Goal: Transaction & Acquisition: Book appointment/travel/reservation

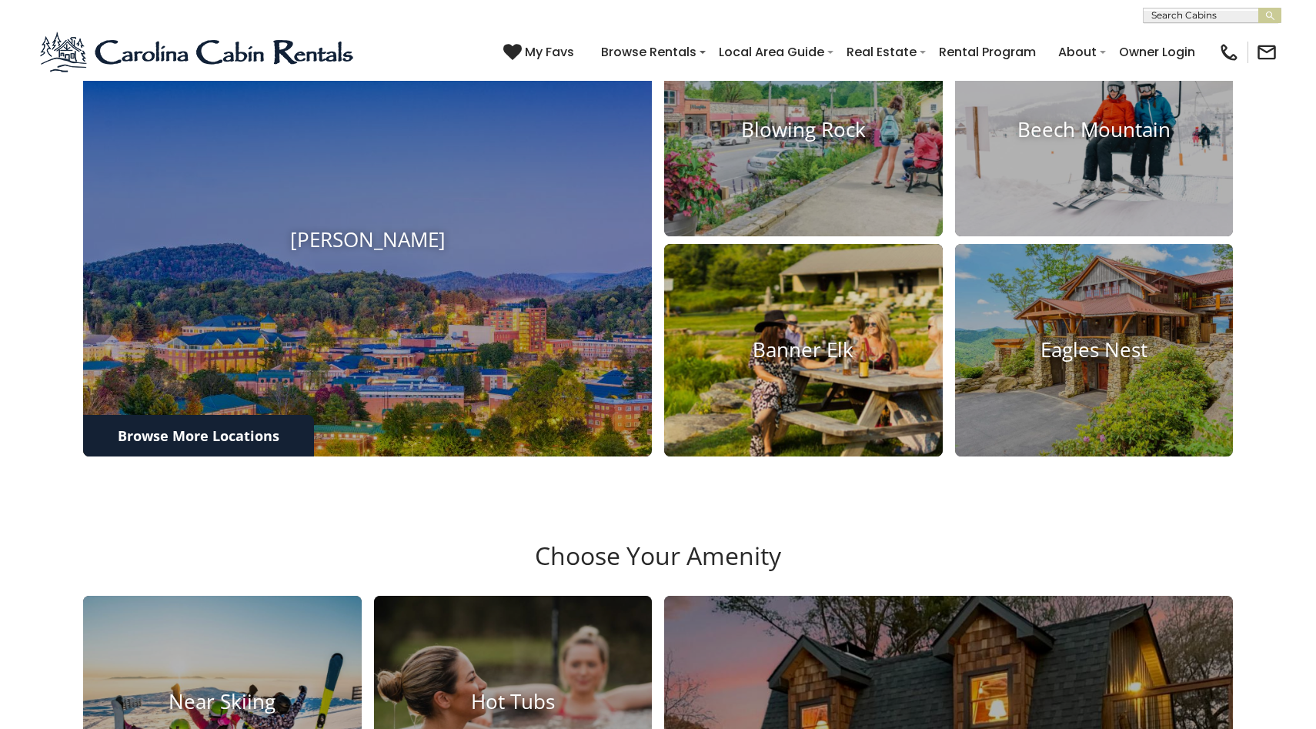
scroll to position [578, 0]
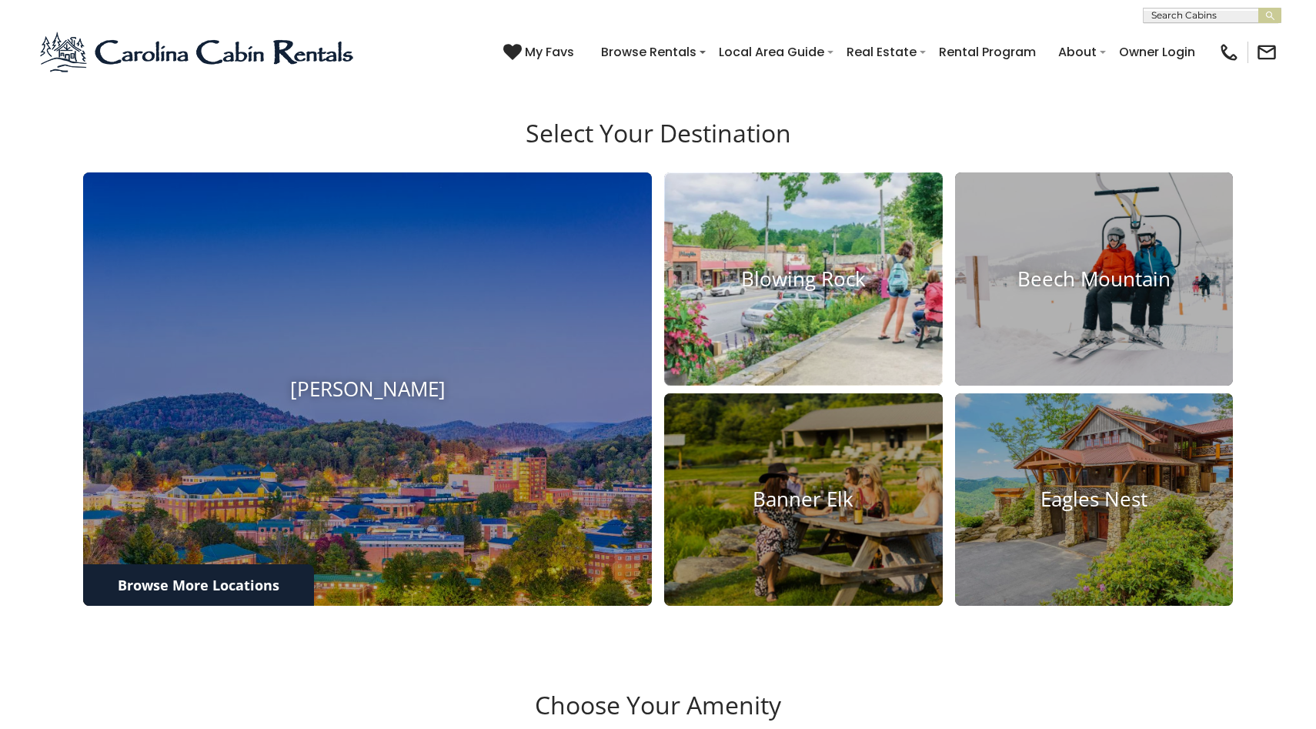
click at [769, 291] on h4 "Blowing Rock" at bounding box center [803, 279] width 279 height 24
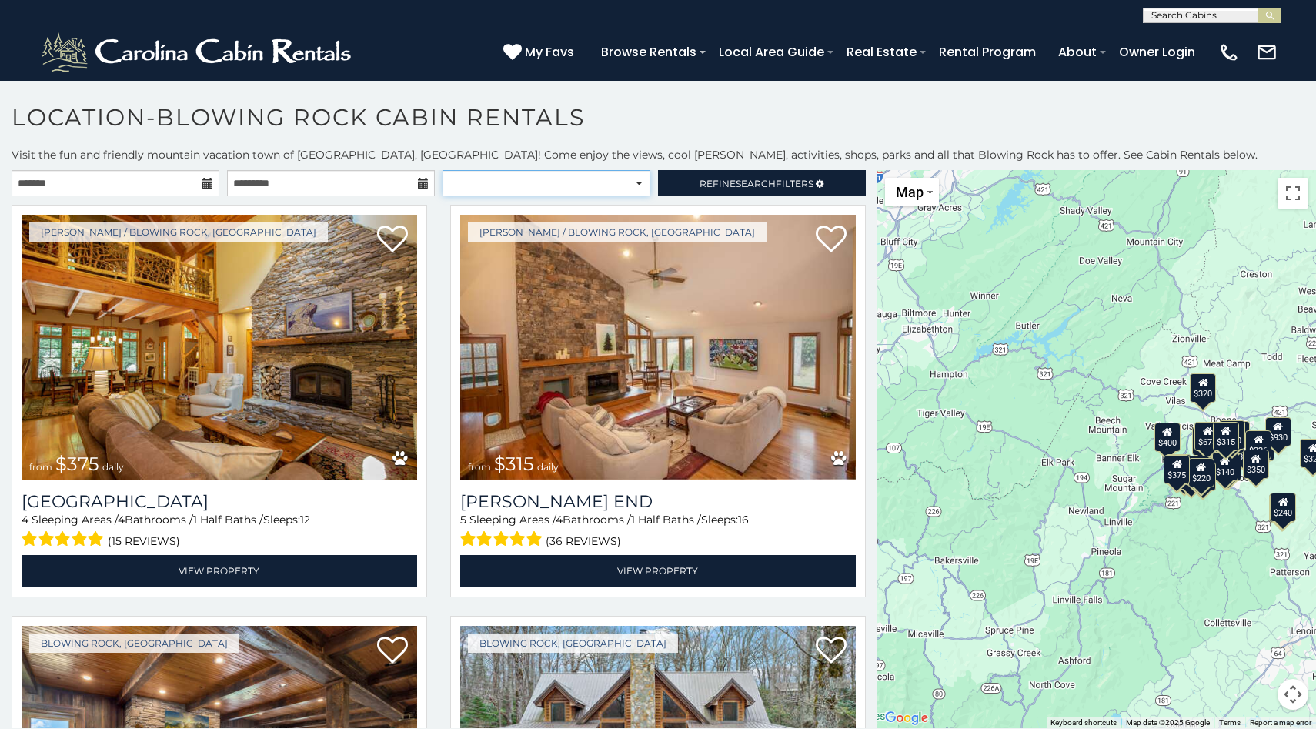
click at [532, 192] on select "**********" at bounding box center [546, 183] width 208 height 26
click at [442, 170] on select "**********" at bounding box center [546, 183] width 208 height 26
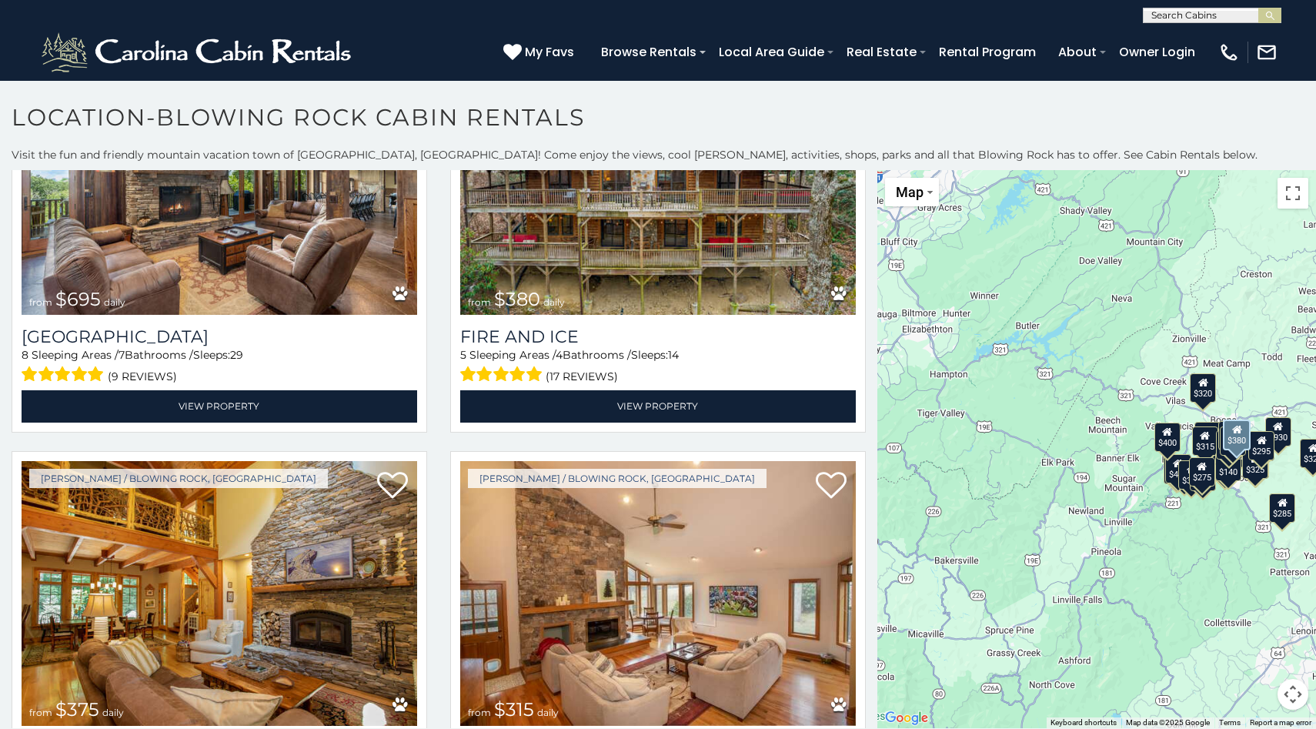
scroll to position [265, 0]
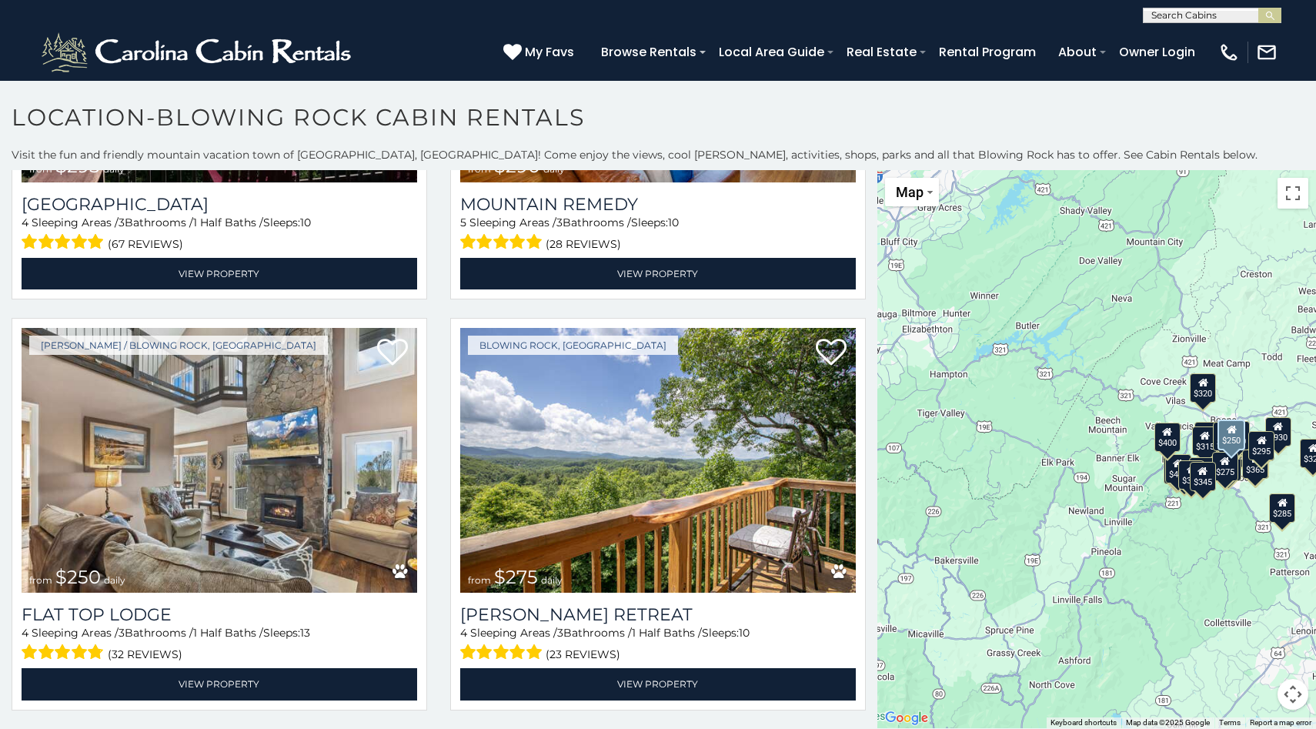
scroll to position [14, 0]
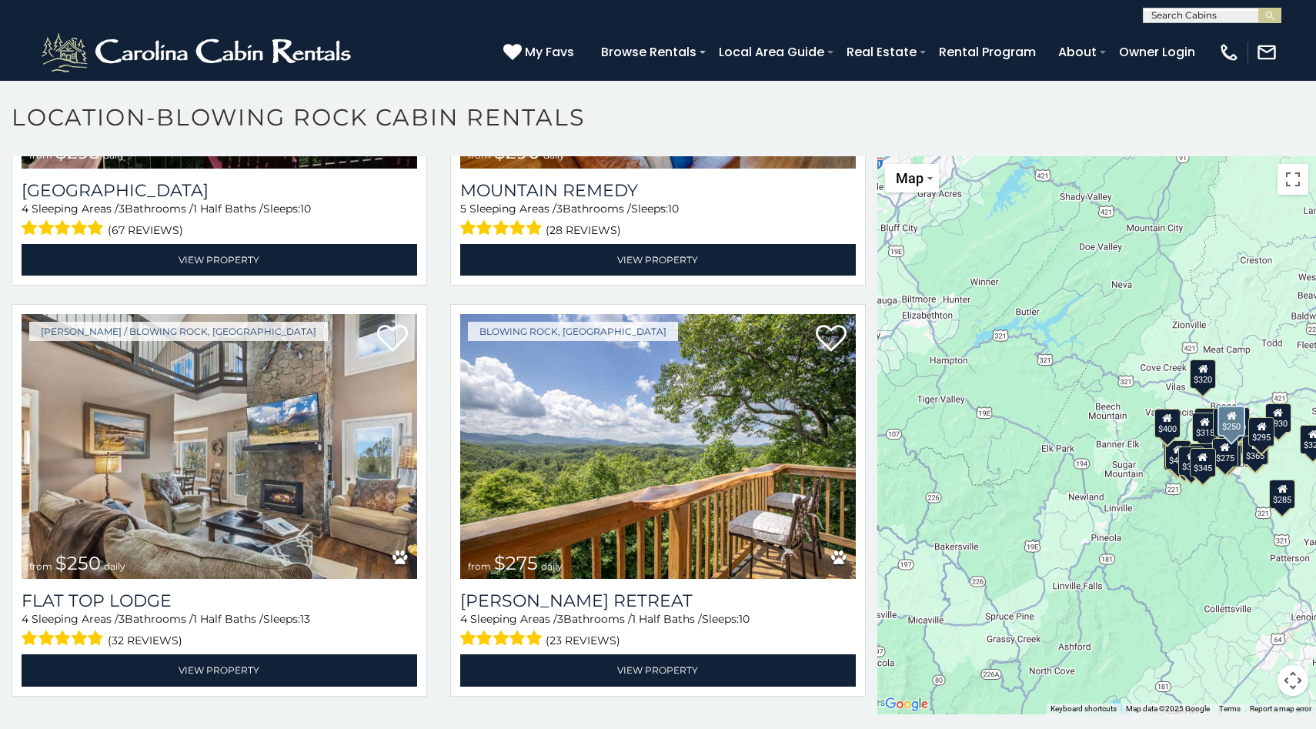
select select "**********"
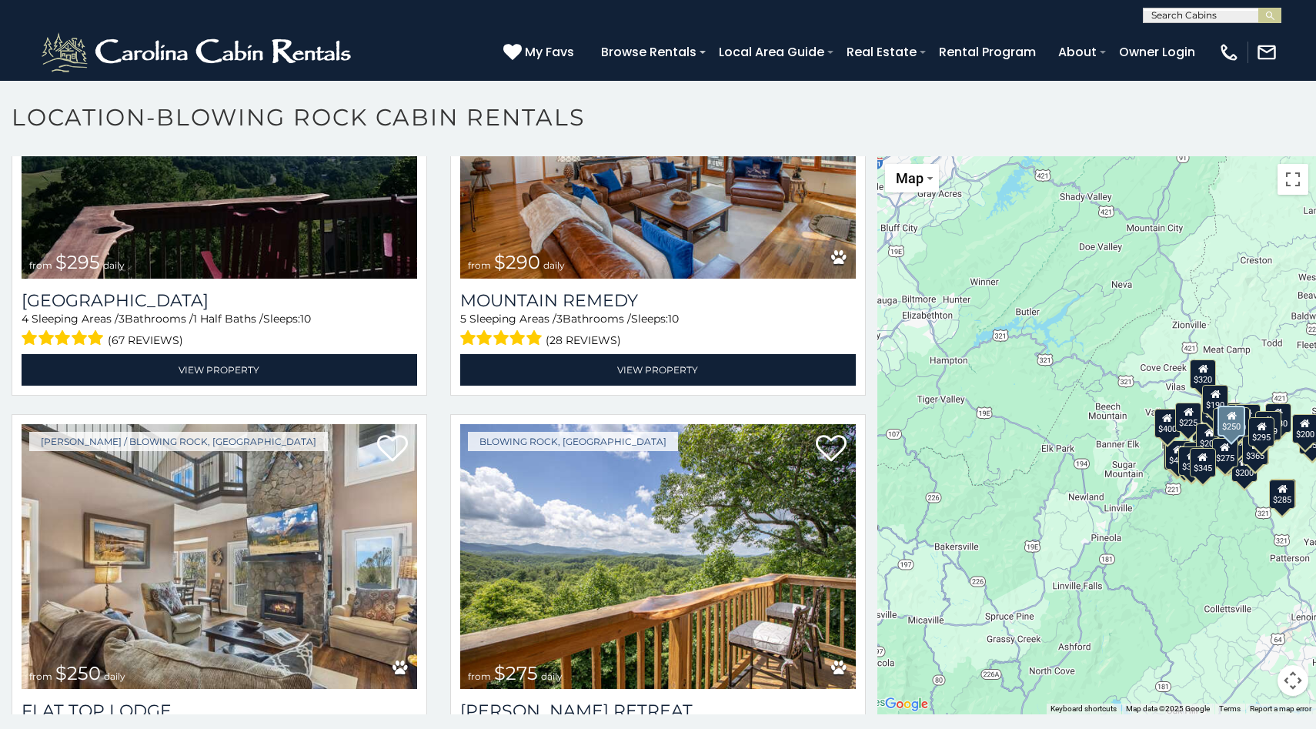
scroll to position [5517, 0]
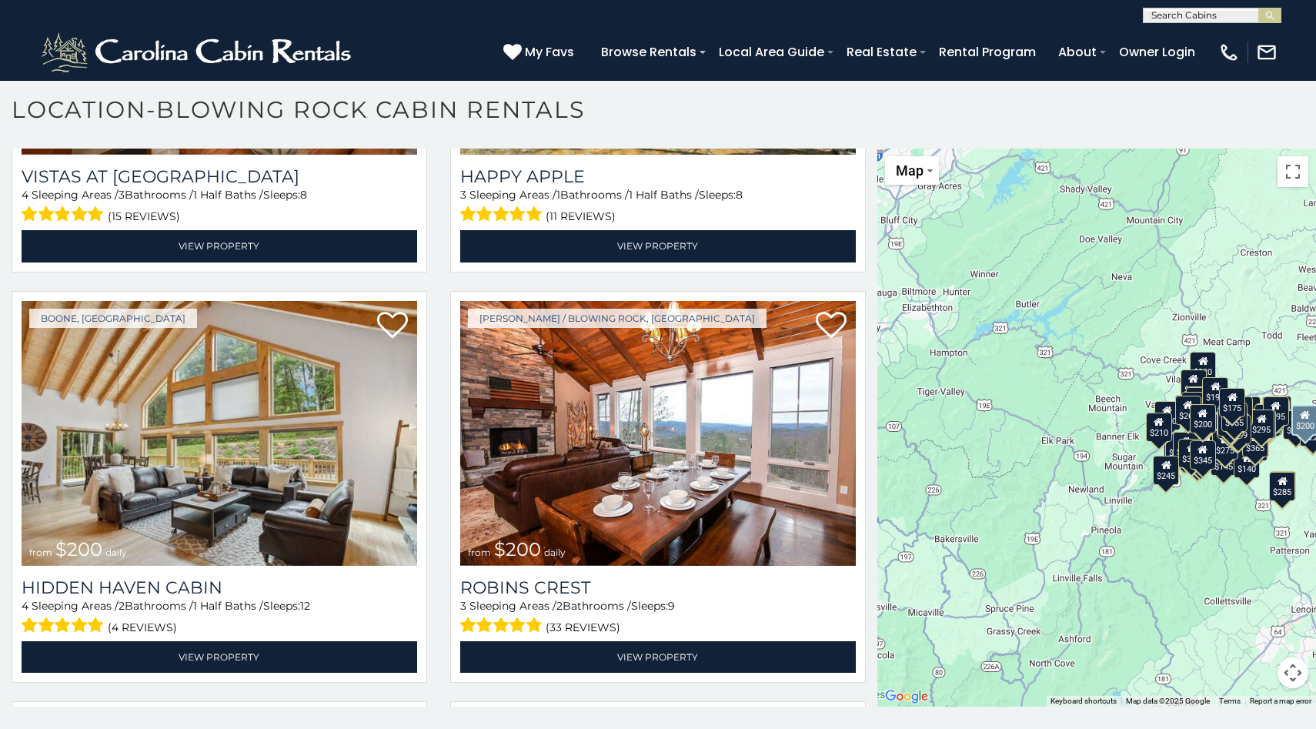
scroll to position [10965, 0]
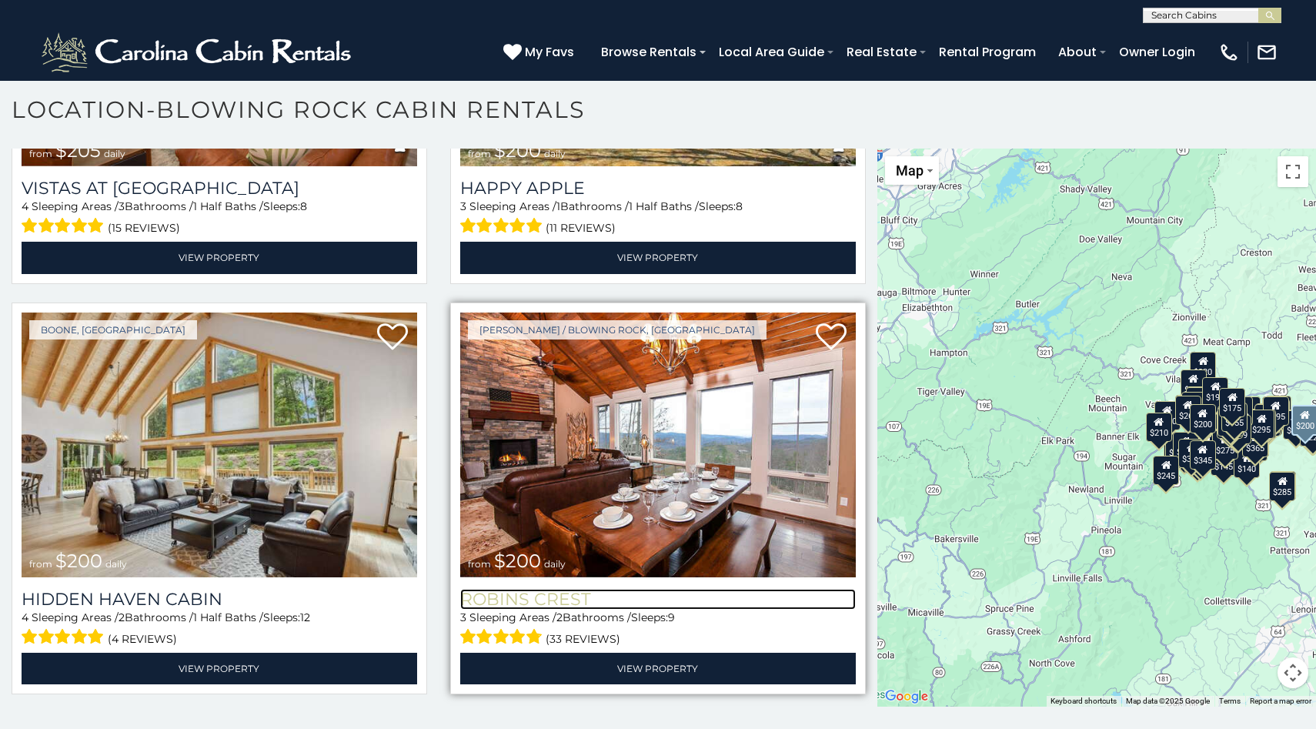
click at [533, 591] on h3 "Robins Crest" at bounding box center [658, 599] width 396 height 21
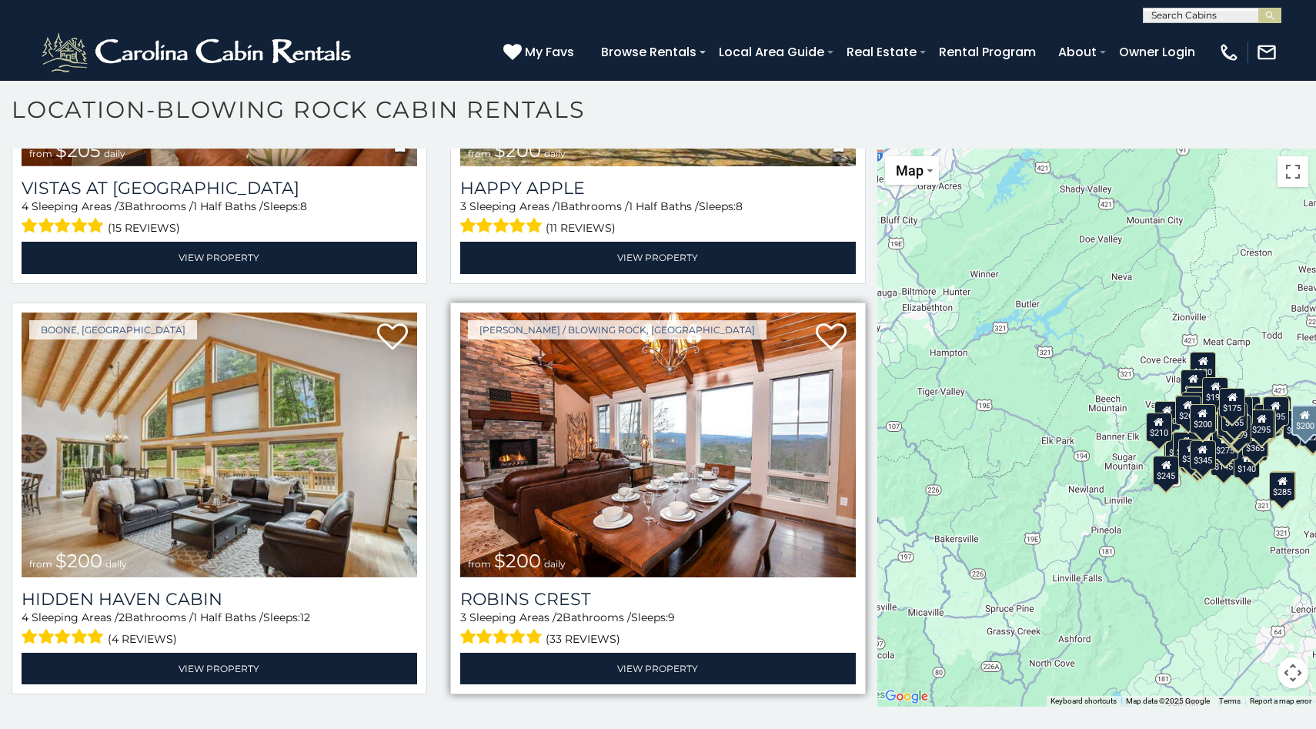
click at [622, 432] on img at bounding box center [658, 444] width 396 height 265
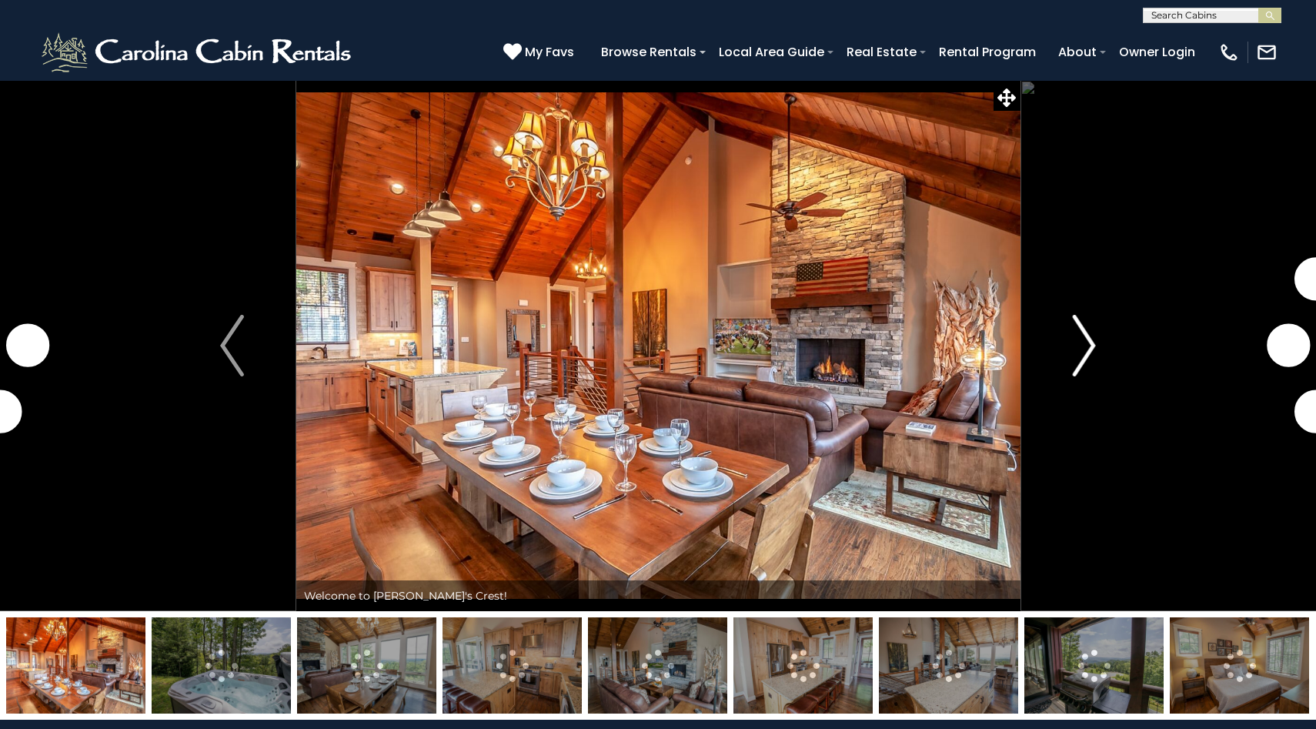
click at [1084, 358] on img "Next" at bounding box center [1083, 346] width 23 height 62
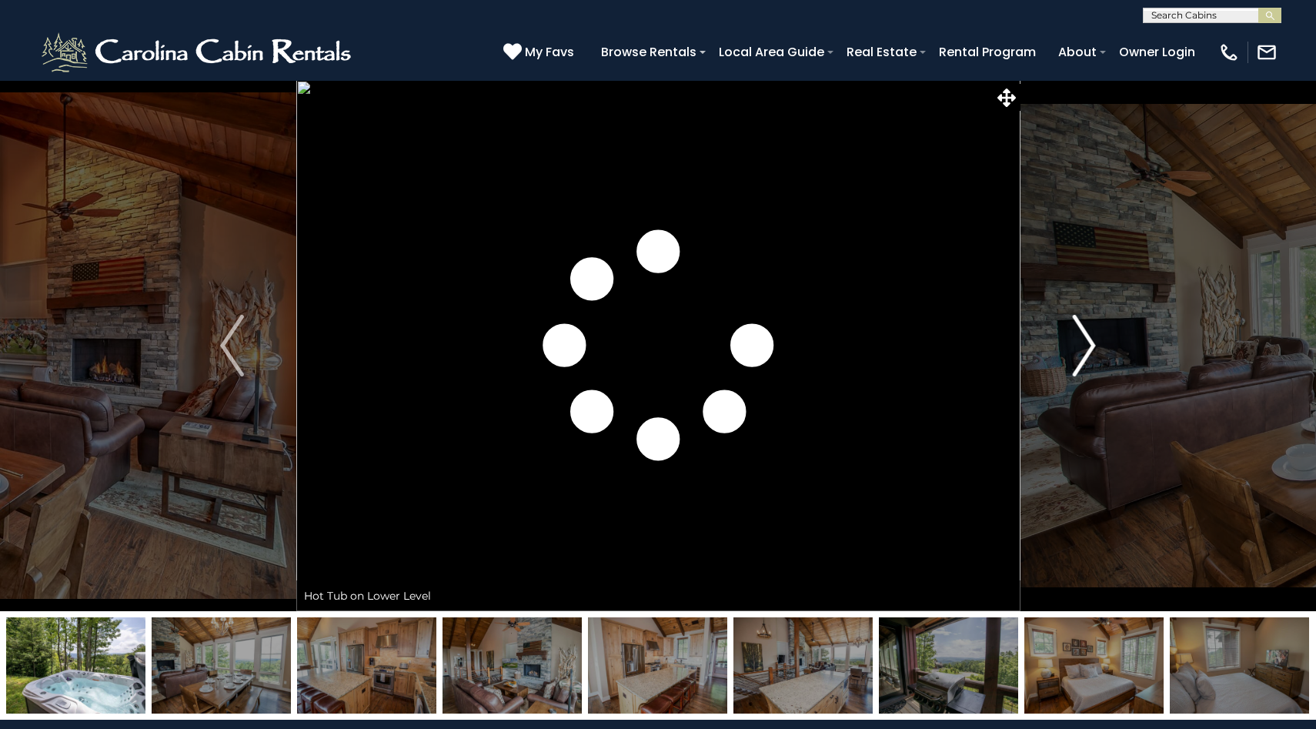
click at [1091, 354] on img "Next" at bounding box center [1083, 346] width 23 height 62
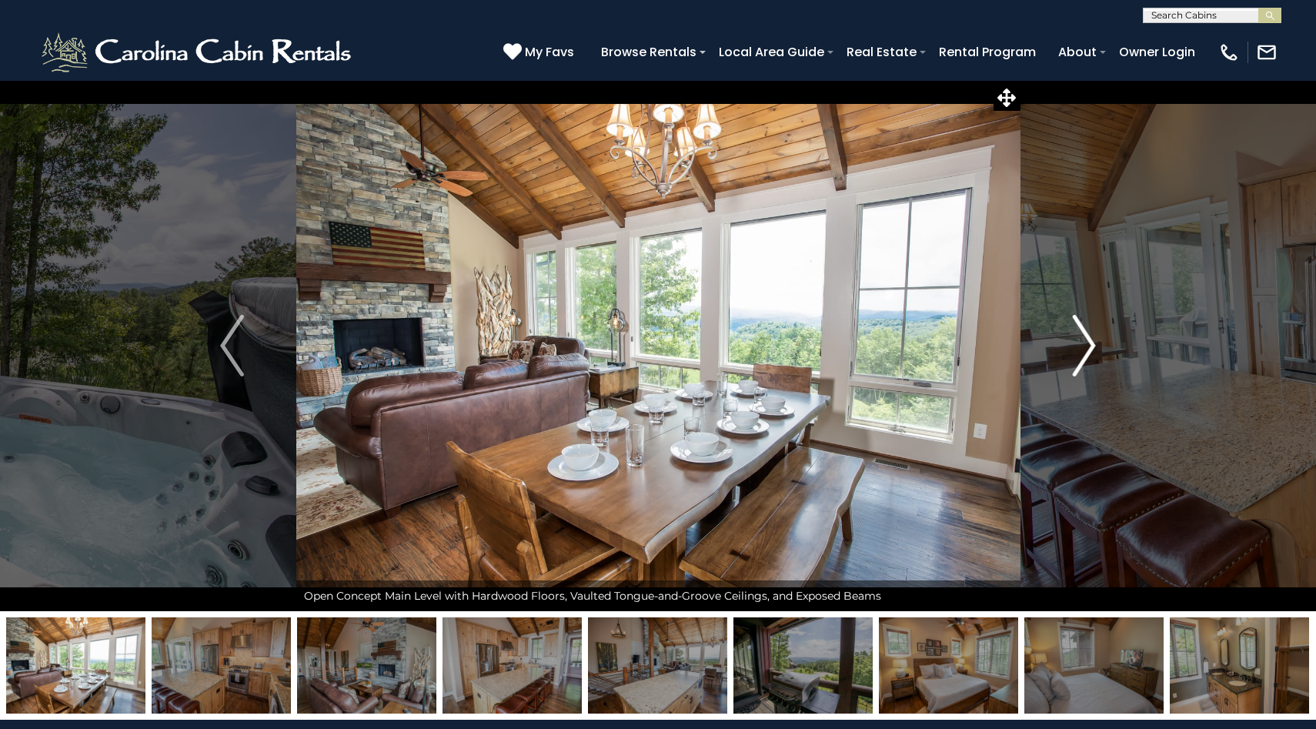
click at [1093, 353] on img "Next" at bounding box center [1083, 346] width 23 height 62
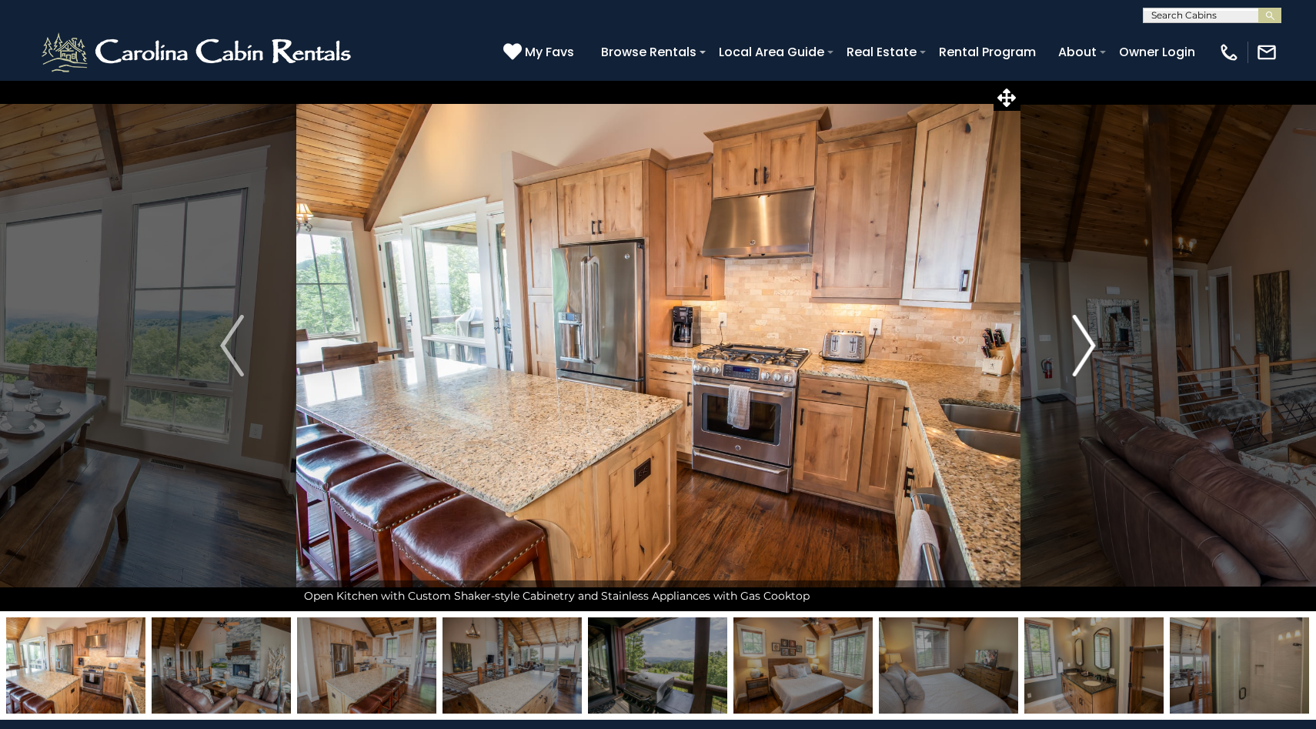
click at [1093, 353] on img "Next" at bounding box center [1083, 346] width 23 height 62
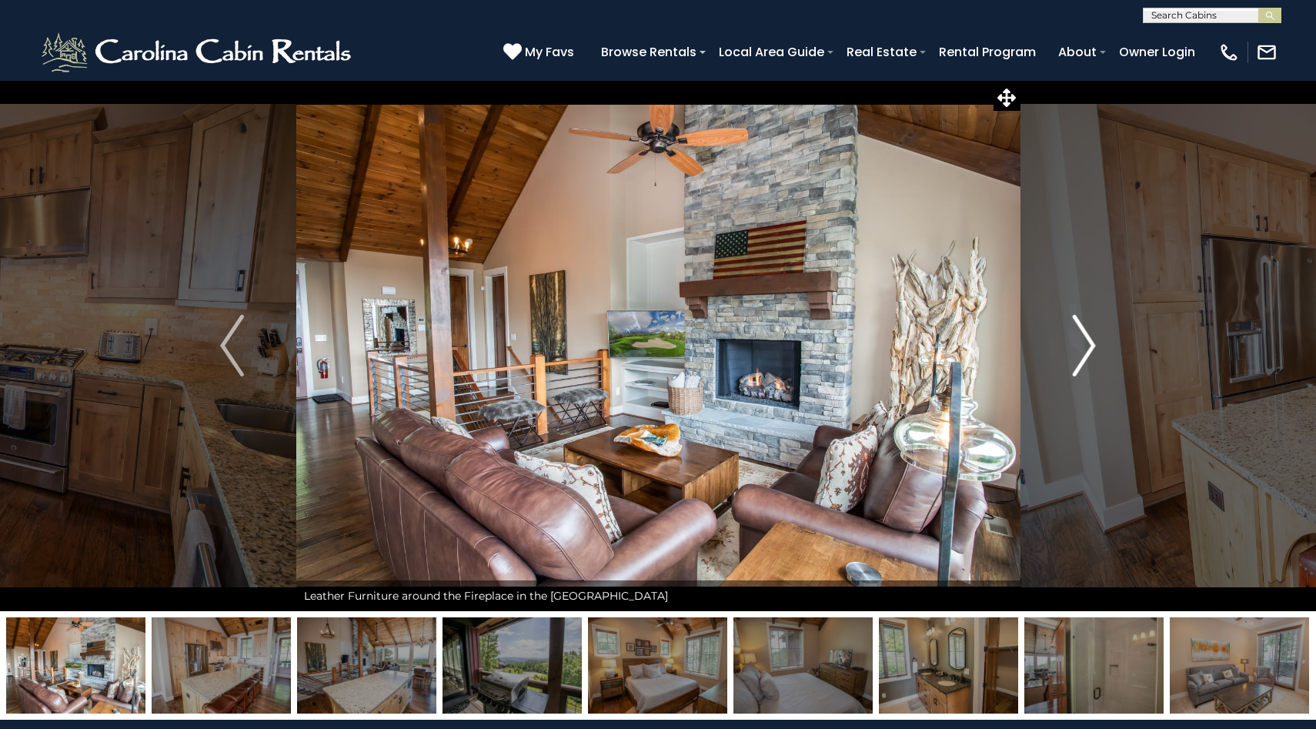
click at [1093, 353] on img "Next" at bounding box center [1083, 346] width 23 height 62
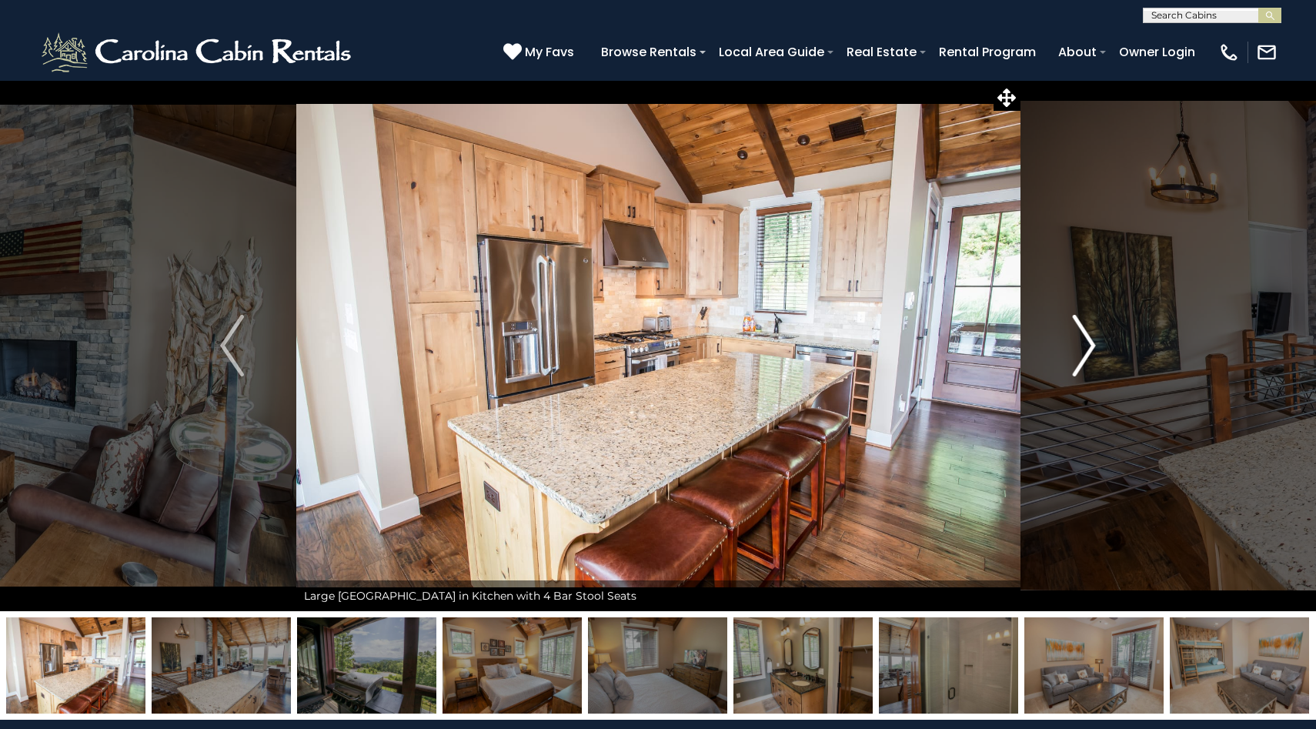
click at [1093, 353] on img "Next" at bounding box center [1083, 346] width 23 height 62
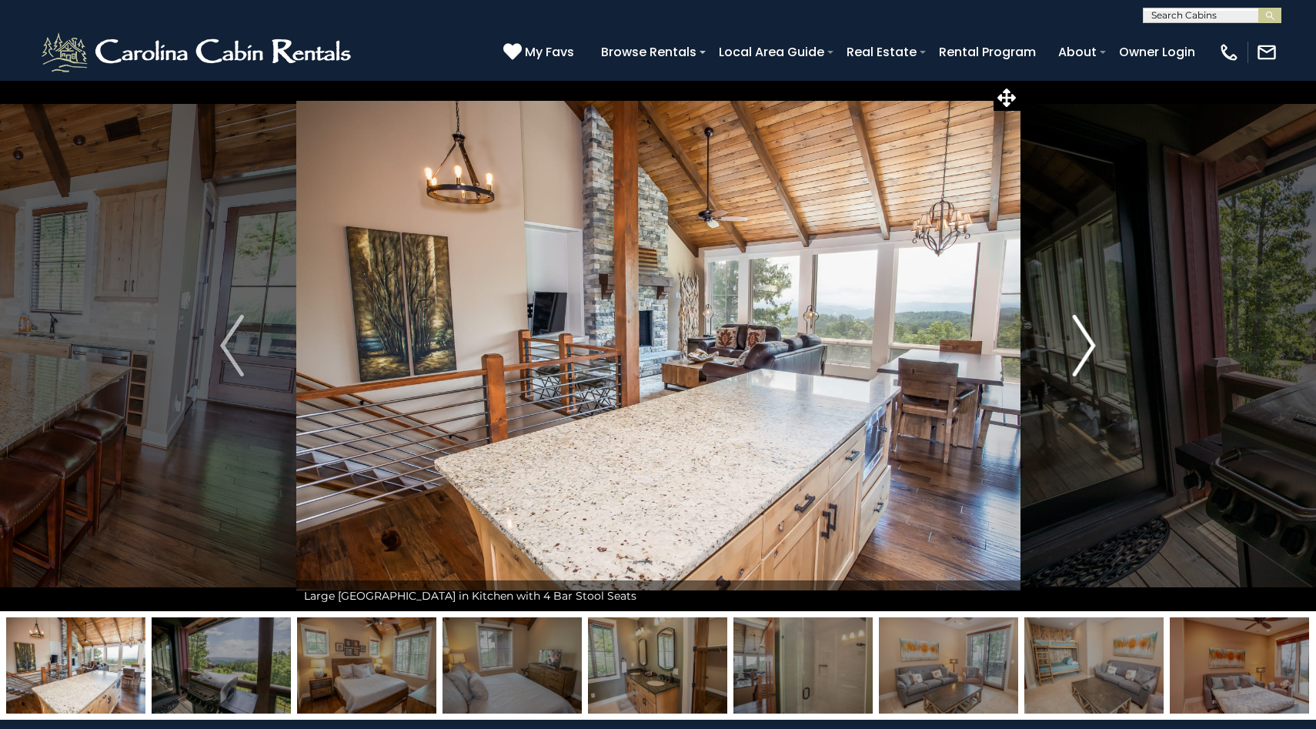
click at [1093, 353] on img "Next" at bounding box center [1083, 346] width 23 height 62
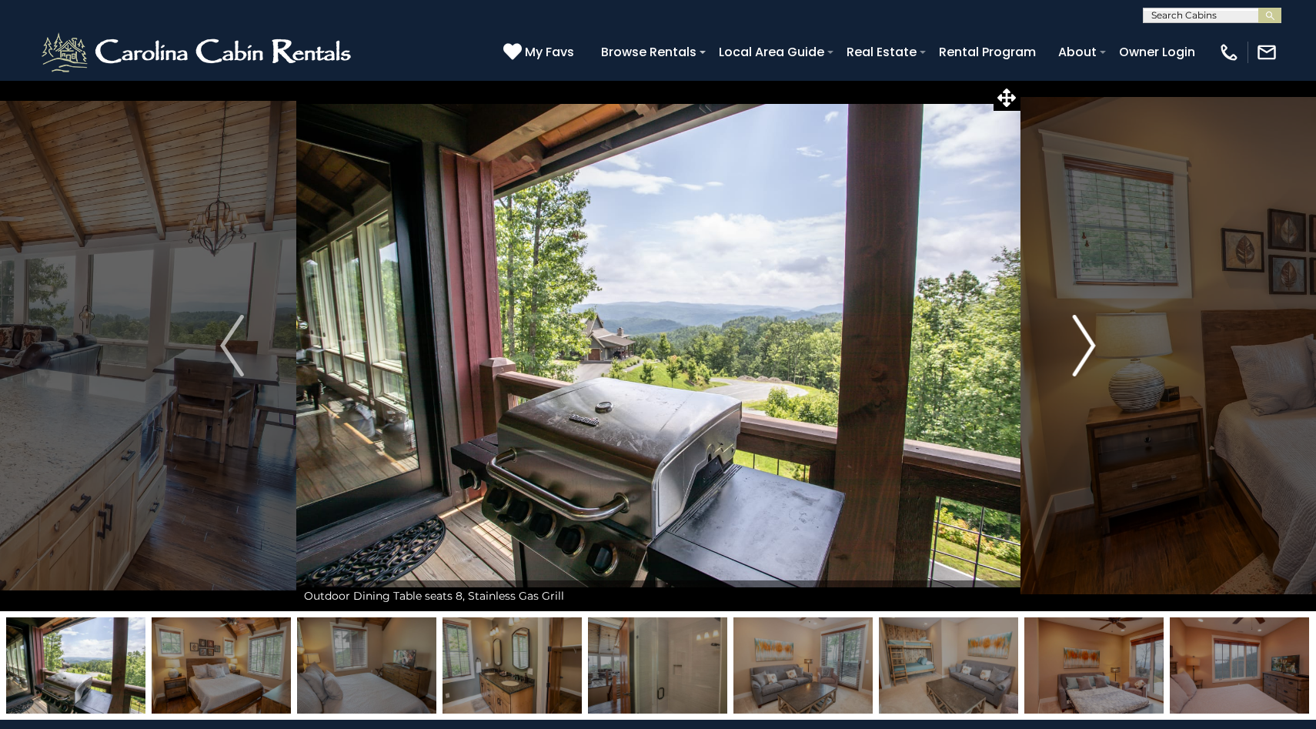
click at [1093, 352] on img "Next" at bounding box center [1083, 346] width 23 height 62
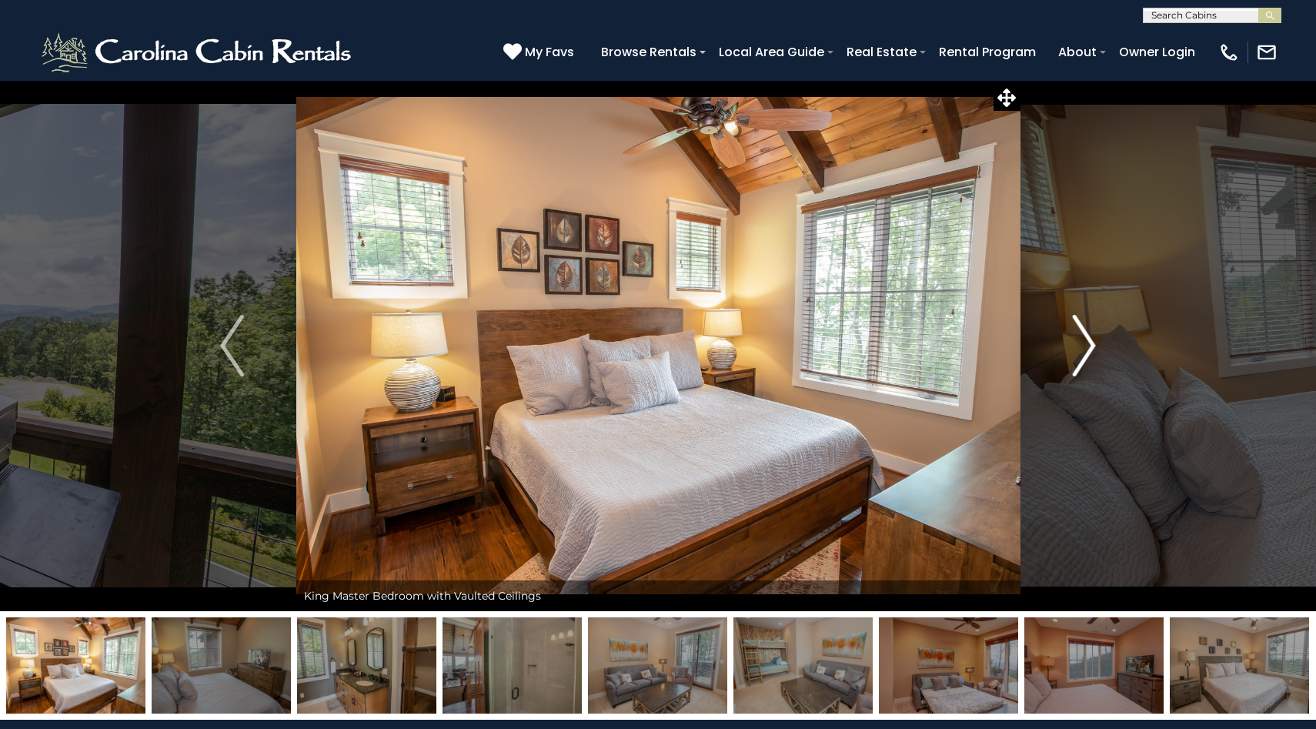
click at [1093, 352] on img "Next" at bounding box center [1083, 346] width 23 height 62
